Goal: Use online tool/utility: Utilize a website feature to perform a specific function

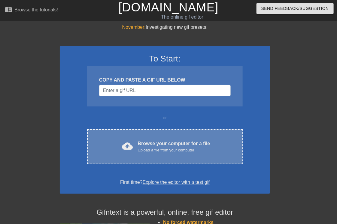
click at [150, 147] on div "Upload a file from your computer" at bounding box center [174, 150] width 72 height 6
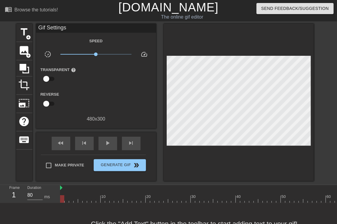
click at [33, 55] on div "title add_circle image add_circle crop photo_size_select_large help keyboard Gi…" at bounding box center [164, 103] width 297 height 158
click at [30, 53] on span "add_circle" at bounding box center [28, 55] width 5 height 5
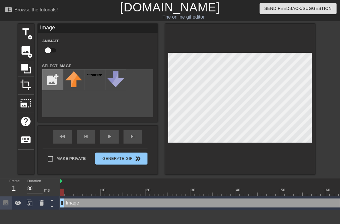
click at [61, 78] on input "file" at bounding box center [53, 80] width 20 height 20
type input "C:\fakepath\螢幕擷取畫面 [DATE] 191523.png"
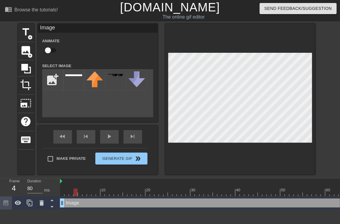
type input "90"
drag, startPoint x: 62, startPoint y: 193, endPoint x: 78, endPoint y: 191, distance: 16.9
click at [78, 191] on div at bounding box center [80, 193] width 4 height 8
click at [80, 75] on img at bounding box center [73, 75] width 17 height 2
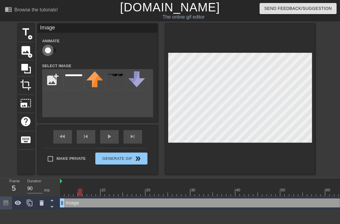
click at [48, 48] on input "checkbox" at bounding box center [48, 50] width 34 height 11
checkbox input "true"
drag, startPoint x: 62, startPoint y: 200, endPoint x: 81, endPoint y: 201, distance: 18.9
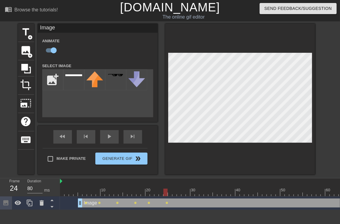
drag, startPoint x: 148, startPoint y: 194, endPoint x: 219, endPoint y: 158, distance: 80.0
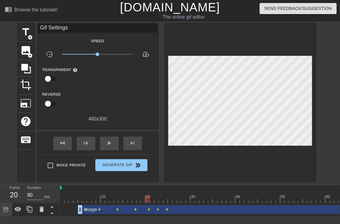
drag, startPoint x: 152, startPoint y: 198, endPoint x: 208, endPoint y: 149, distance: 74.5
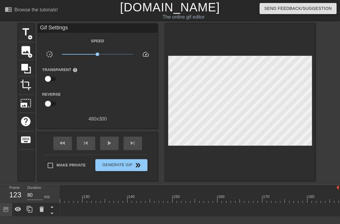
drag, startPoint x: 337, startPoint y: 209, endPoint x: 59, endPoint y: 213, distance: 278.1
click at [56, 214] on div "Frame 123 Duration 80 ms 10 20 30 40 50 60 70 80 90 100 110 120 130 140 150" at bounding box center [170, 201] width 340 height 32
drag, startPoint x: 271, startPoint y: 220, endPoint x: 269, endPoint y: 218, distance: 3.2
click at [269, 217] on html "menu_book Browse the tutorials! [DOMAIN_NAME] The online gif editor Send Feedba…" at bounding box center [170, 108] width 340 height 217
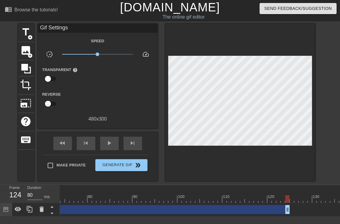
scroll to position [0, 364]
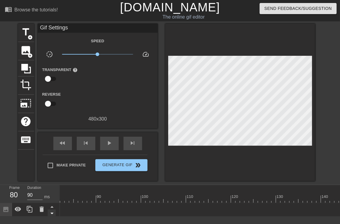
drag, startPoint x: 252, startPoint y: 209, endPoint x: 55, endPoint y: 209, distance: 197.4
click at [55, 209] on div "Frame 80 Duration 90 ms 10 20 30 40 50 60 70 80 90 100 110 120 130 140 150" at bounding box center [170, 201] width 340 height 32
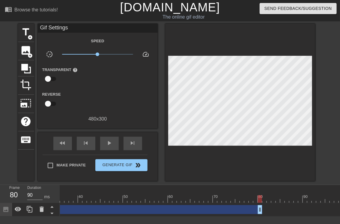
scroll to position [0, 148]
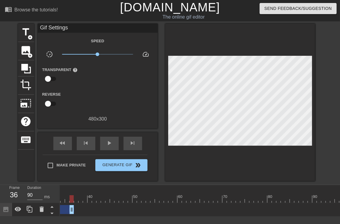
drag, startPoint x: 271, startPoint y: 211, endPoint x: 124, endPoint y: 206, distance: 146.8
click at [70, 201] on div "10 20 30 40 50 60 70 80 90 100 110 120 130 140 150 160" at bounding box center [200, 201] width 280 height 32
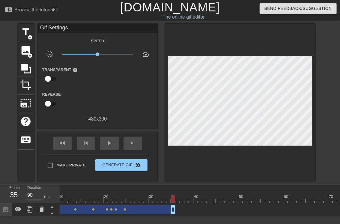
scroll to position [0, 0]
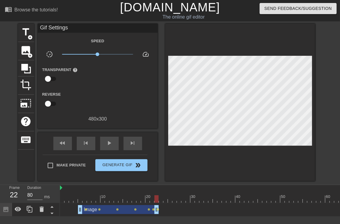
drag, startPoint x: 216, startPoint y: 210, endPoint x: 159, endPoint y: 211, distance: 57.0
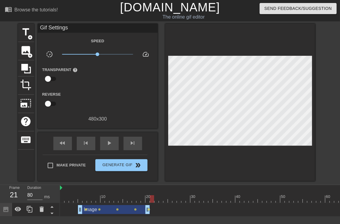
drag, startPoint x: 149, startPoint y: 208, endPoint x: 153, endPoint y: 208, distance: 3.9
drag, startPoint x: 149, startPoint y: 211, endPoint x: 152, endPoint y: 211, distance: 3.3
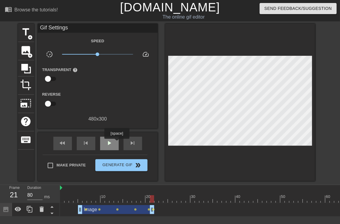
click at [116, 143] on div "play_arrow" at bounding box center [109, 144] width 19 height 14
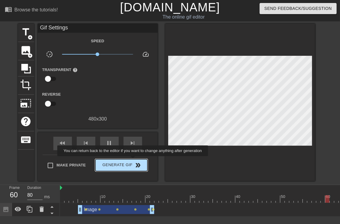
type input "90"
click at [134, 161] on button "Generate Gif double_arrow" at bounding box center [121, 165] width 52 height 12
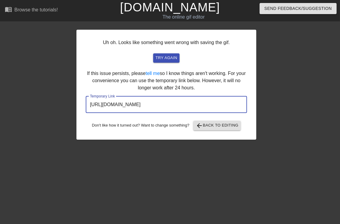
drag, startPoint x: 220, startPoint y: 104, endPoint x: -79, endPoint y: 101, distance: 298.8
click at [0, 101] on html "menu_book Browse the tutorials! [DOMAIN_NAME] The online gif editor Send Feedba…" at bounding box center [170, 71] width 340 height 143
